Goal: Transaction & Acquisition: Obtain resource

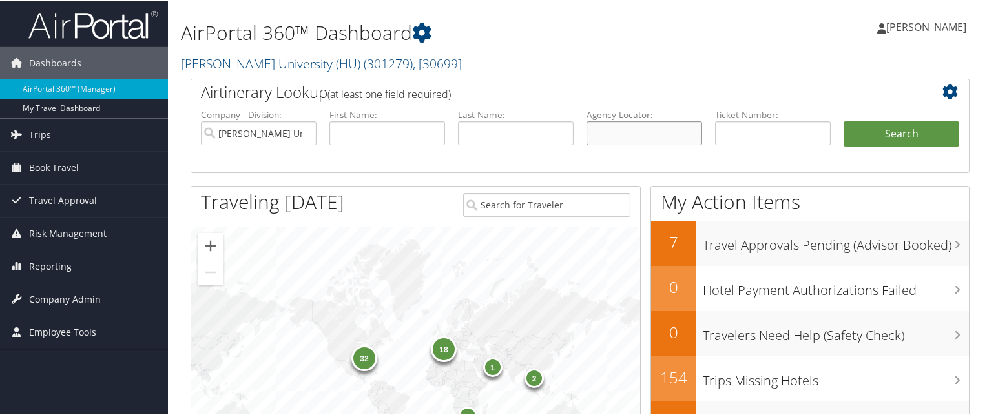
click at [658, 136] on input "text" at bounding box center [644, 132] width 116 height 24
paste input "CBTN2R"
type input "CBTN2R"
click at [843, 120] on button "Search" at bounding box center [901, 133] width 116 height 26
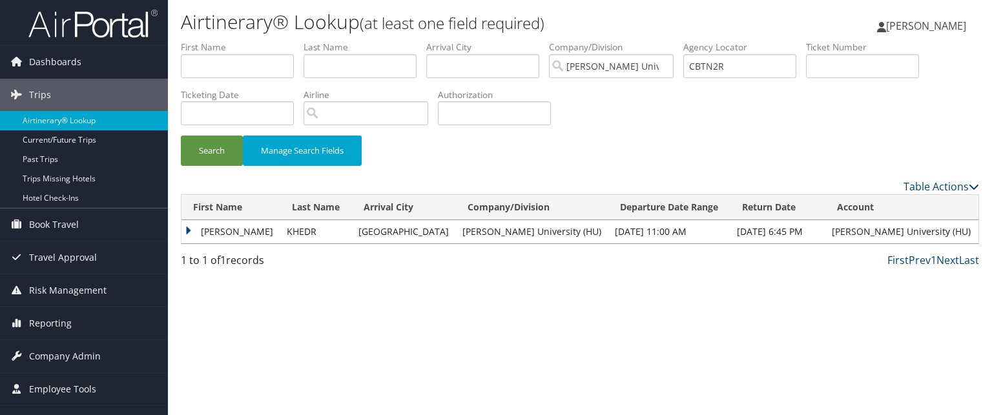
click at [189, 229] on td "NONYA ABDELWAHAB" at bounding box center [230, 231] width 99 height 23
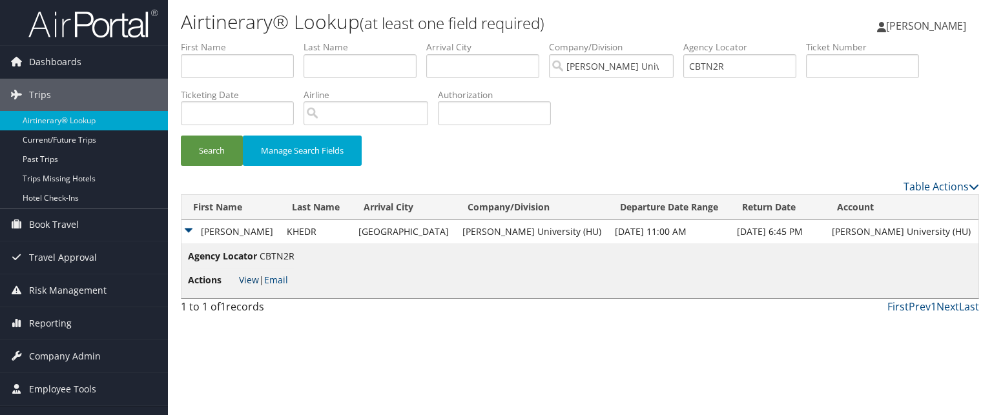
click at [243, 279] on link "View" at bounding box center [249, 280] width 20 height 12
click at [736, 62] on input "CBTN2R" at bounding box center [739, 66] width 113 height 24
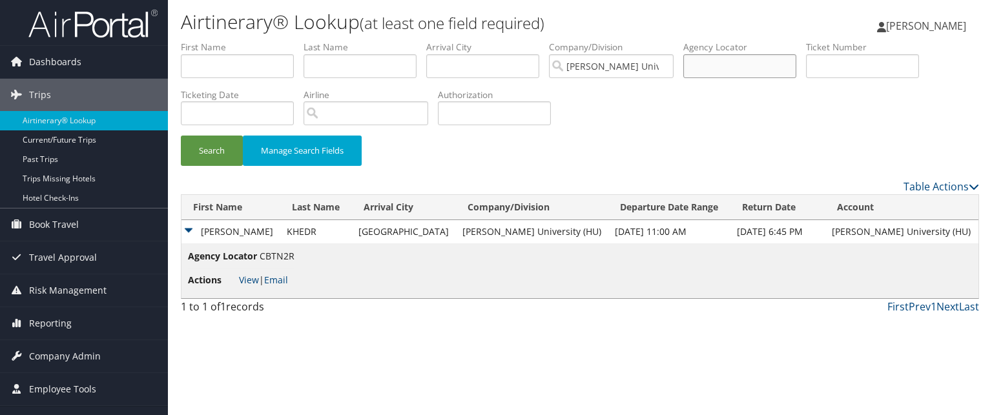
paste input "BYFF4Z"
click at [181, 136] on button "Search" at bounding box center [212, 151] width 62 height 30
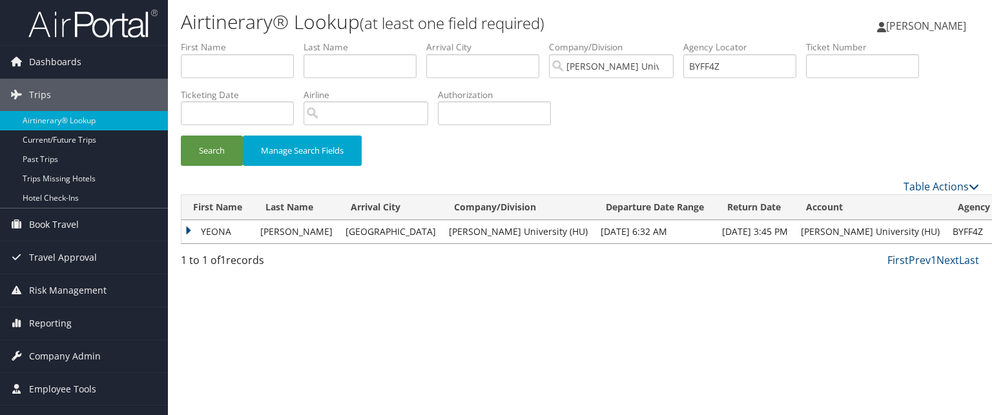
click at [195, 232] on td "YEONA" at bounding box center [217, 231] width 72 height 23
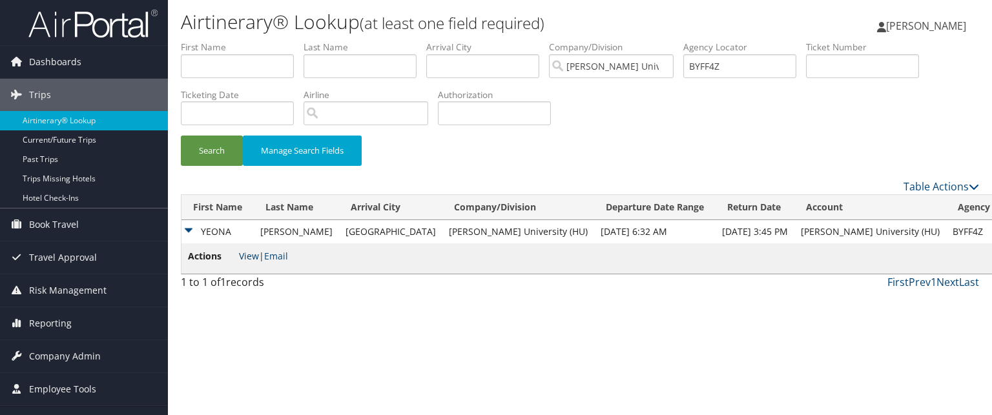
click at [246, 258] on link "View" at bounding box center [249, 256] width 20 height 12
click at [744, 70] on input "BYFF4Z" at bounding box center [739, 66] width 113 height 24
type input "="
paste input "CDT049"
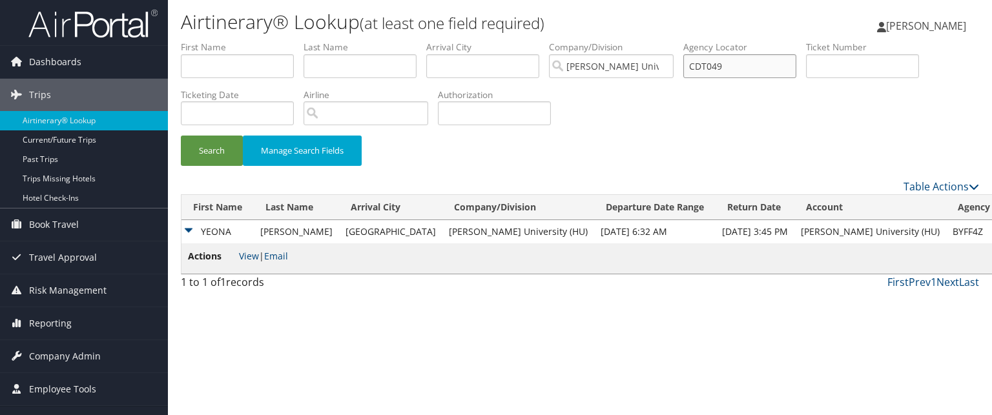
type input "CDT049"
click at [181, 136] on button "Search" at bounding box center [212, 151] width 62 height 30
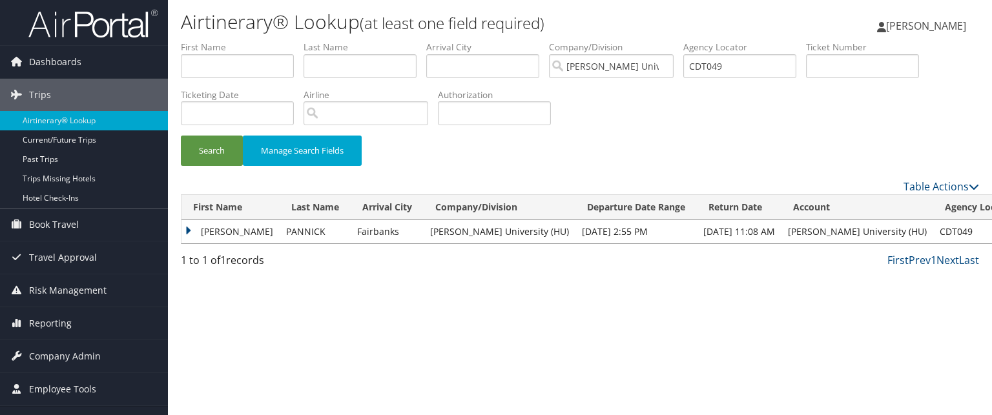
click at [239, 228] on td "REBECA" at bounding box center [230, 231] width 98 height 23
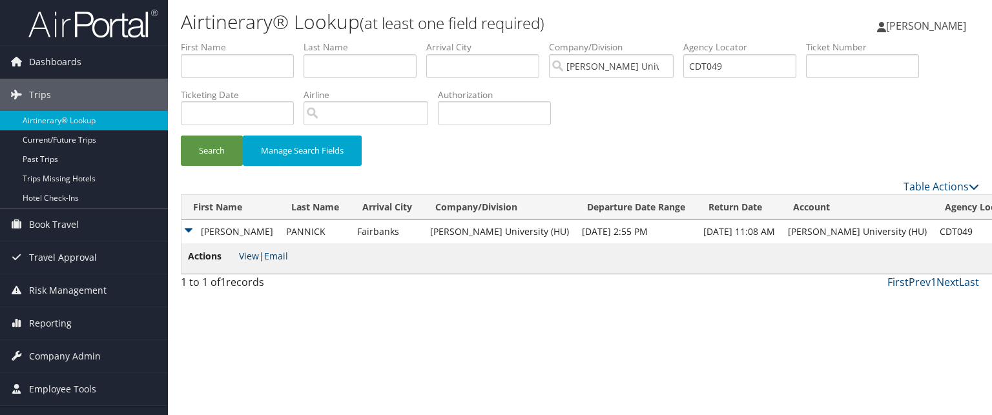
click at [249, 256] on link "View" at bounding box center [249, 256] width 20 height 12
click at [746, 69] on input "CDT049" at bounding box center [739, 66] width 113 height 24
paste input "CFR06B"
type input "CFR06B"
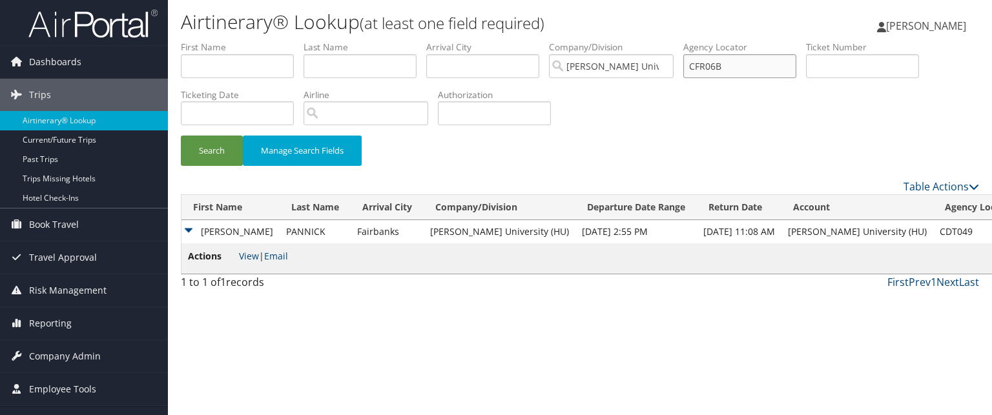
click at [181, 136] on button "Search" at bounding box center [212, 151] width 62 height 30
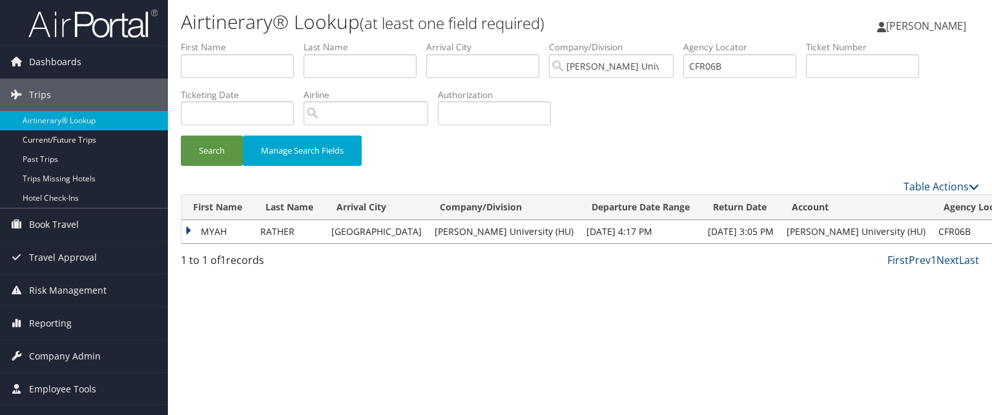
click at [213, 227] on td "MYAH" at bounding box center [217, 231] width 72 height 23
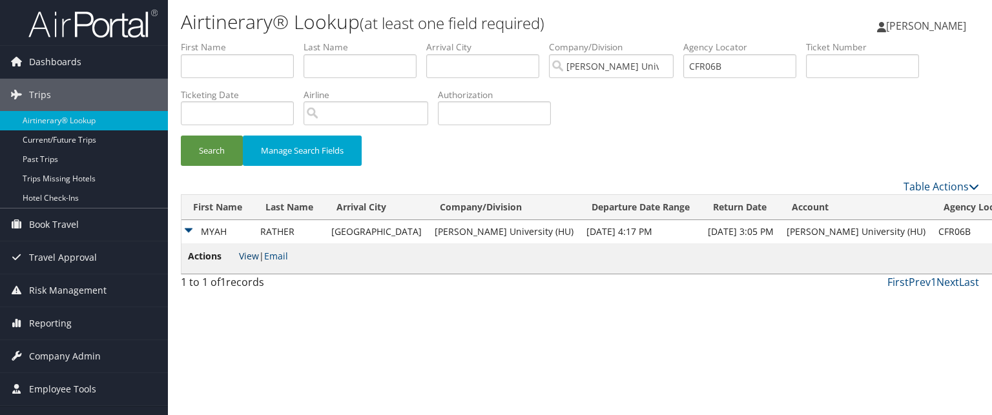
click at [254, 262] on link "View" at bounding box center [249, 256] width 20 height 12
click at [709, 67] on input "CFR06B" at bounding box center [739, 66] width 113 height 24
paste input "CK18KC"
type input "CK18KC"
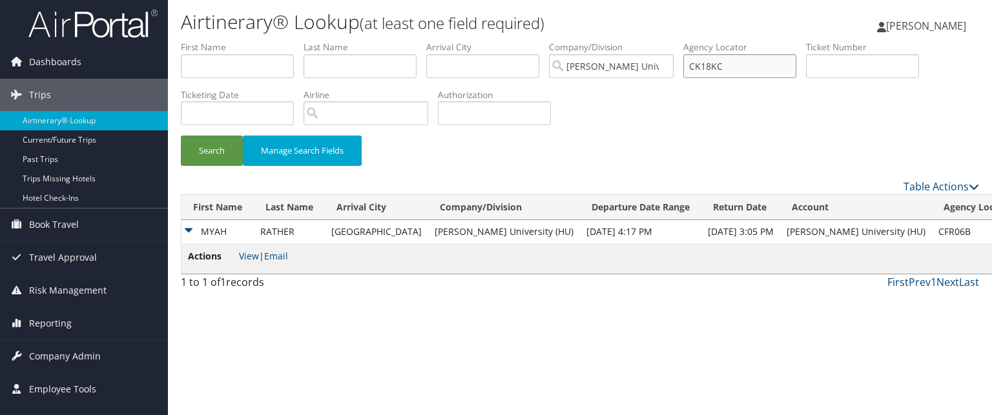
click at [181, 136] on button "Search" at bounding box center [212, 151] width 62 height 30
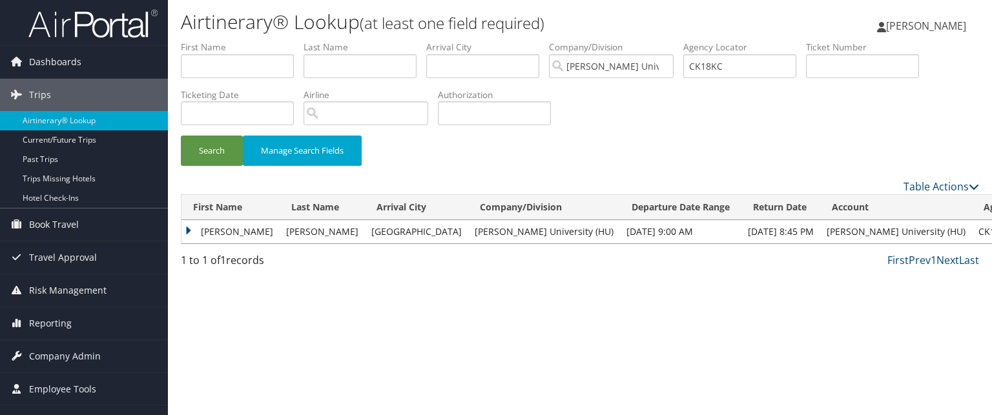
click at [243, 233] on td "ZACHARY ROBERT" at bounding box center [230, 231] width 98 height 23
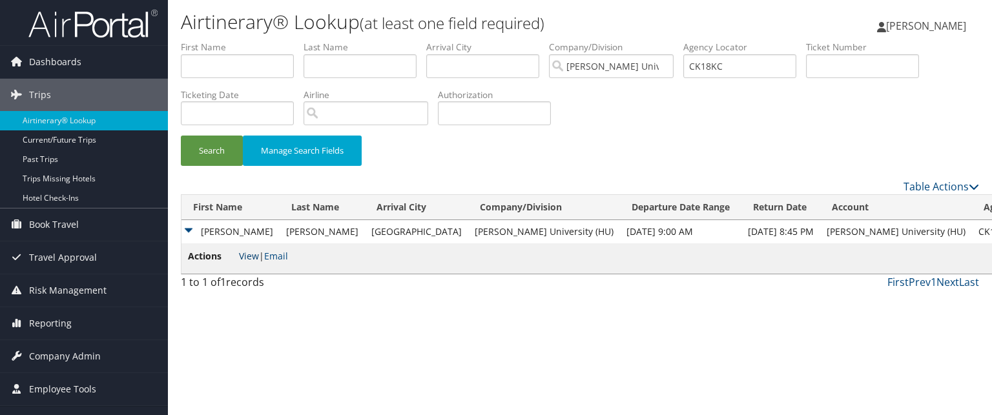
click at [248, 255] on link "View" at bounding box center [249, 256] width 20 height 12
click at [705, 70] on input "CK18KC" at bounding box center [739, 66] width 113 height 24
paste input "text"
click at [181, 136] on button "Search" at bounding box center [212, 151] width 62 height 30
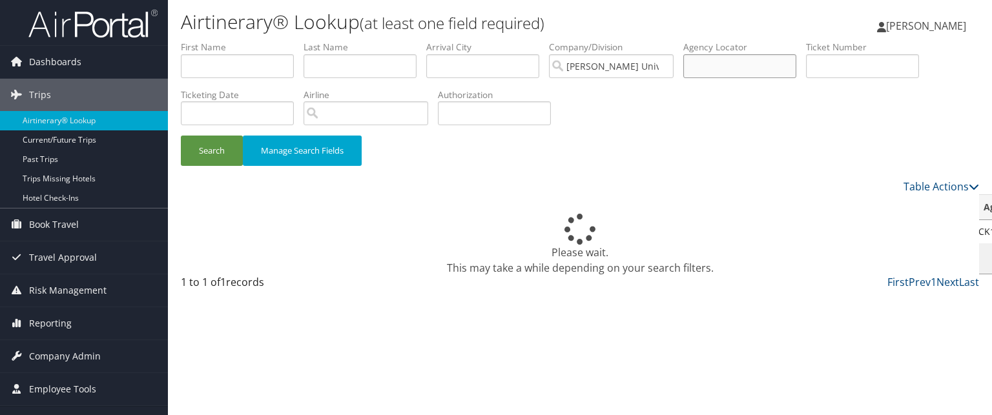
click at [705, 70] on input "text" at bounding box center [739, 66] width 113 height 24
click at [739, 64] on input "text" at bounding box center [739, 66] width 113 height 24
paste input "CMP3LJ"
type input "CMP3LJ"
click at [181, 136] on button "Search" at bounding box center [212, 151] width 62 height 30
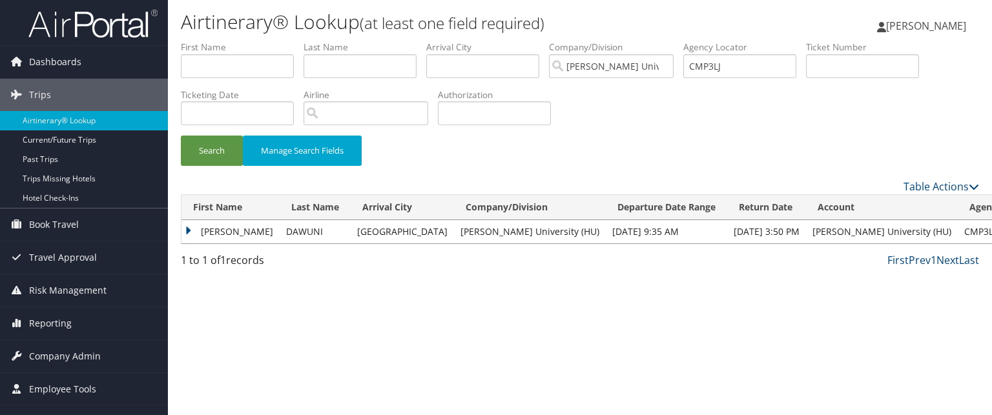
click at [187, 234] on td "JOSEPHINE JARPA" at bounding box center [230, 231] width 98 height 23
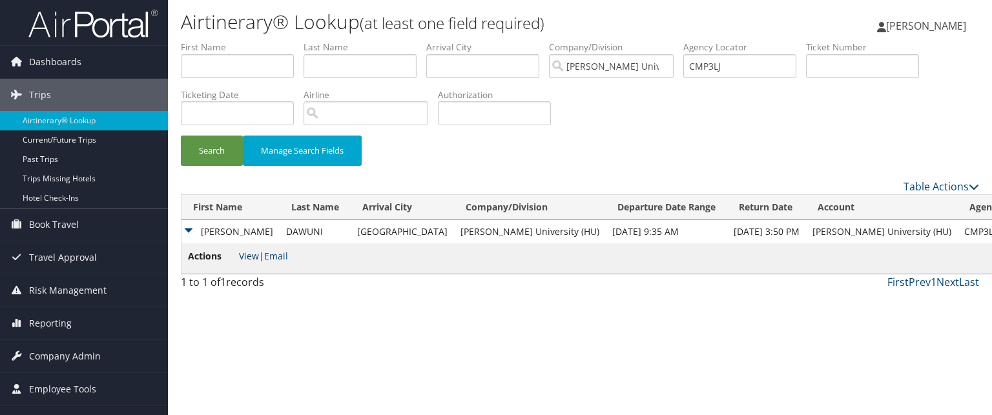
click at [245, 255] on link "View" at bounding box center [249, 256] width 20 height 12
click at [752, 65] on input "CMP3LJ" at bounding box center [739, 66] width 113 height 24
paste input "CKC281"
type input "CKC281"
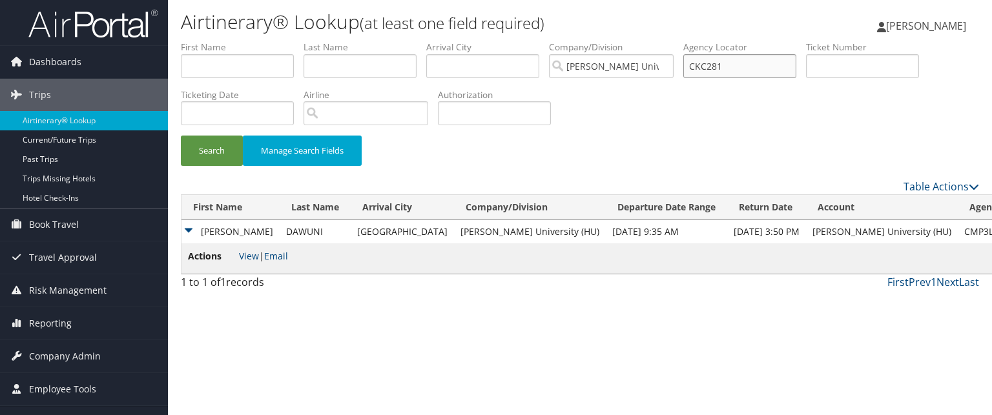
click at [181, 136] on button "Search" at bounding box center [212, 151] width 62 height 30
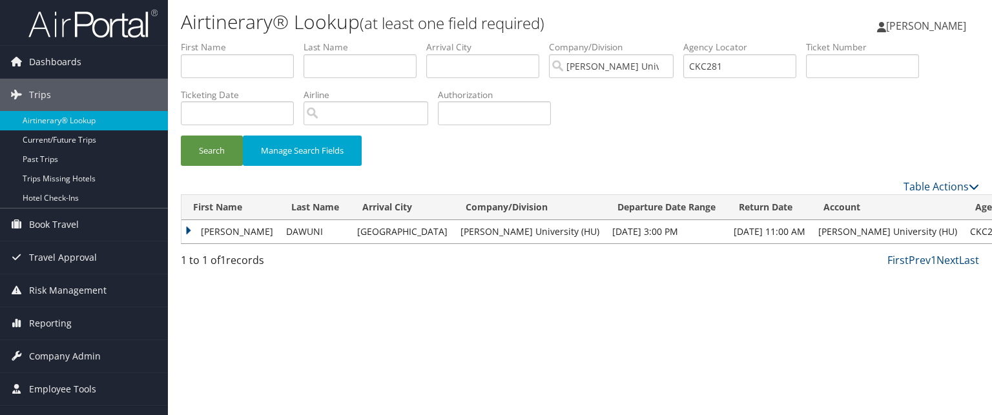
click at [217, 232] on td "JOSEPHINE JARPA" at bounding box center [230, 231] width 98 height 23
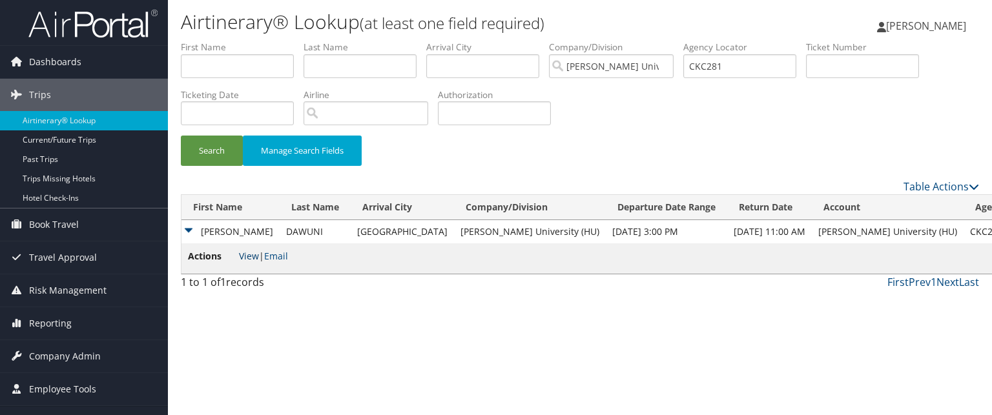
click at [249, 255] on link "View" at bounding box center [249, 256] width 20 height 12
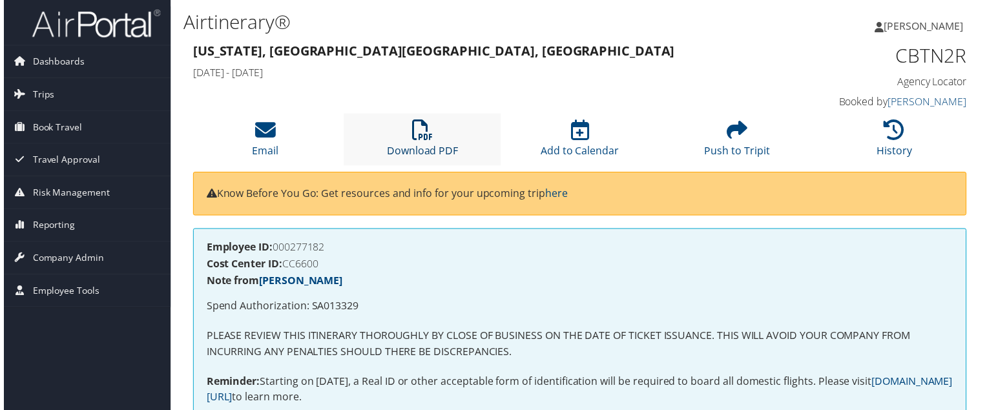
click at [412, 141] on icon at bounding box center [421, 131] width 21 height 21
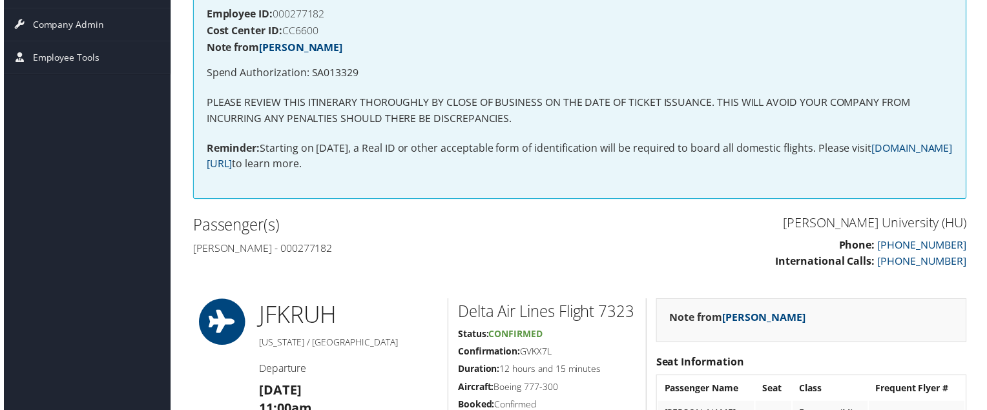
scroll to position [236, 0]
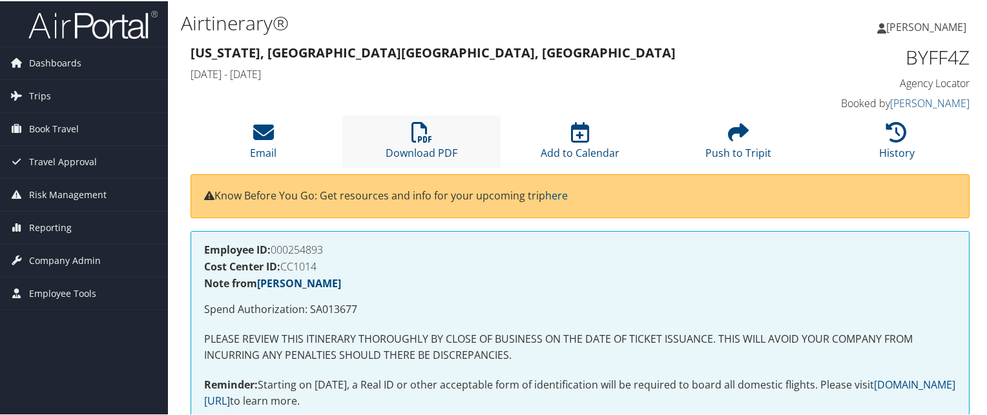
click at [454, 127] on li "Download PDF" at bounding box center [421, 140] width 158 height 52
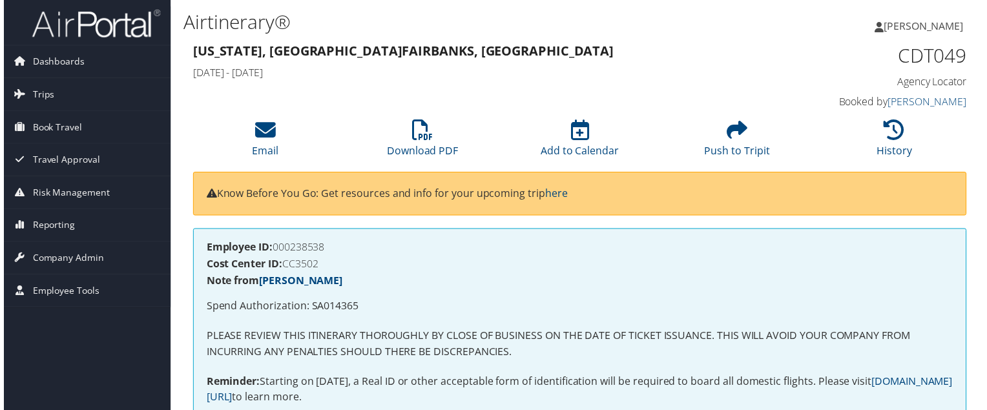
click at [548, 95] on div "Washington, DC Fairbanks, AK Tue 10 Jun 2025 - Fri 13 Jun 2025 CDT049 Agency Lo…" at bounding box center [580, 78] width 798 height 74
click at [413, 136] on icon at bounding box center [421, 131] width 21 height 21
click at [772, 31] on div "Anthony Dosunmu Anthony Dosunmu My Settings Travel Agency Contacts View Travel …" at bounding box center [826, 31] width 331 height 50
click at [602, 60] on h3 "Washington, DC Fairbanks, AK" at bounding box center [479, 52] width 579 height 18
click at [647, 61] on div "Washington, DC Fairbanks, AK Tue 10 Jun 2025 - Fri 13 Jun 2025" at bounding box center [480, 63] width 599 height 45
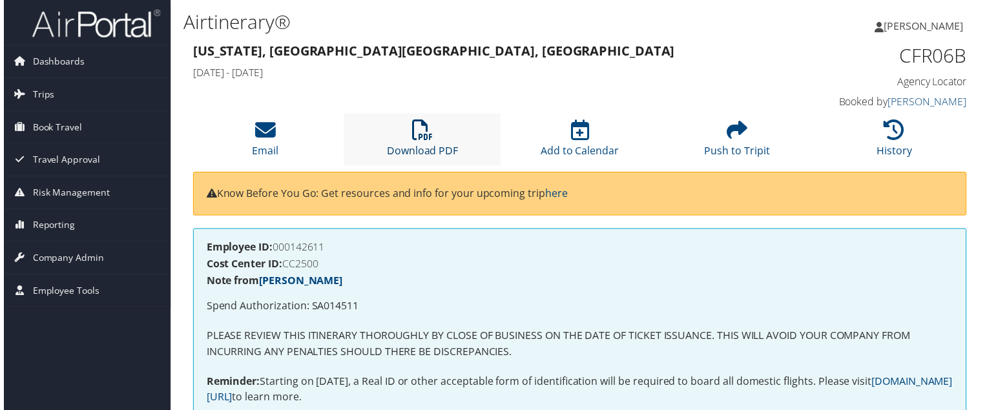
click at [436, 146] on link "Download PDF" at bounding box center [421, 143] width 72 height 31
click at [431, 130] on li "Download PDF" at bounding box center [421, 140] width 158 height 52
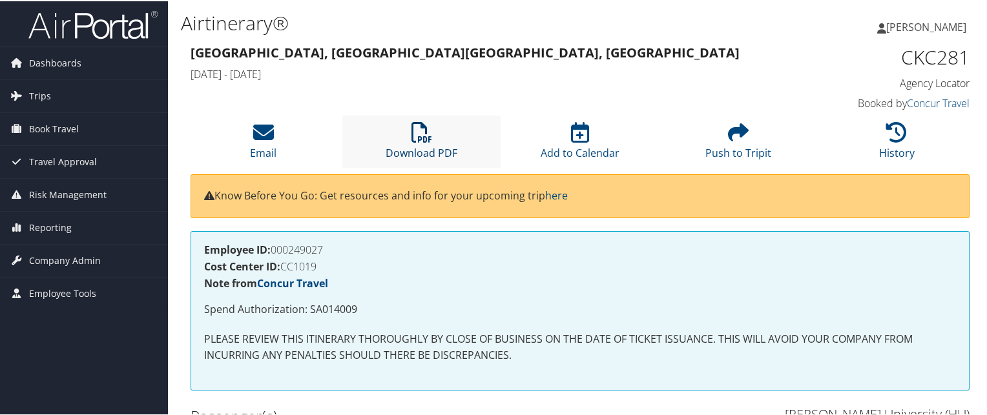
click at [419, 149] on link "Download PDF" at bounding box center [421, 143] width 72 height 31
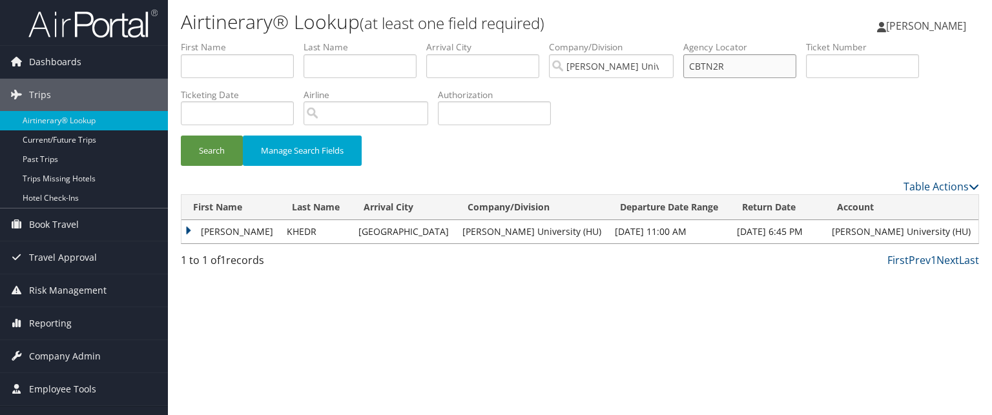
click at [706, 63] on input "CBTN2R" at bounding box center [739, 66] width 113 height 24
paste input "CJ13PQ"
type input "CJ13PQ"
click at [181, 136] on button "Search" at bounding box center [212, 151] width 62 height 30
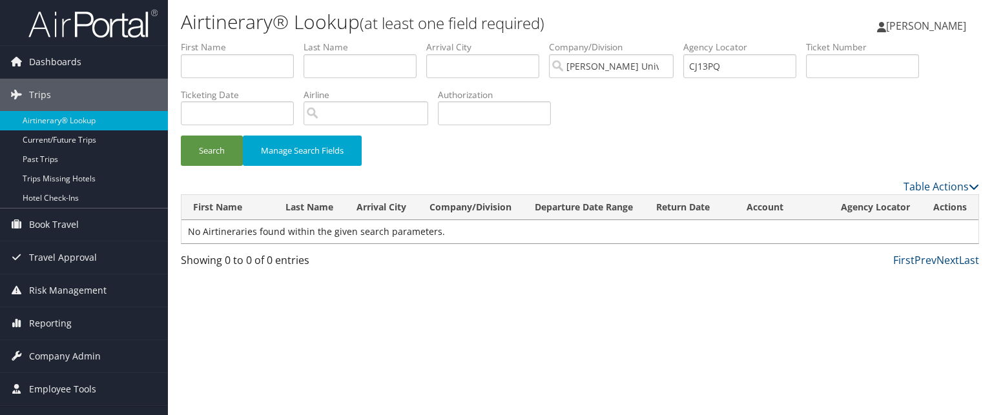
click at [735, 53] on label "Agency Locator" at bounding box center [744, 47] width 123 height 13
click at [733, 74] on input "CJ13PQ" at bounding box center [739, 66] width 113 height 24
paste input "C8X90P"
type input "C8X90P"
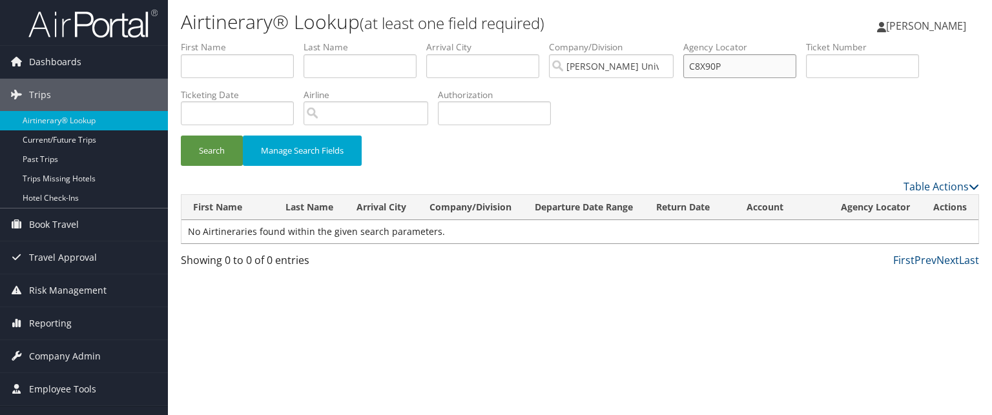
click at [181, 136] on button "Search" at bounding box center [212, 151] width 62 height 30
